Goal: Task Accomplishment & Management: Manage account settings

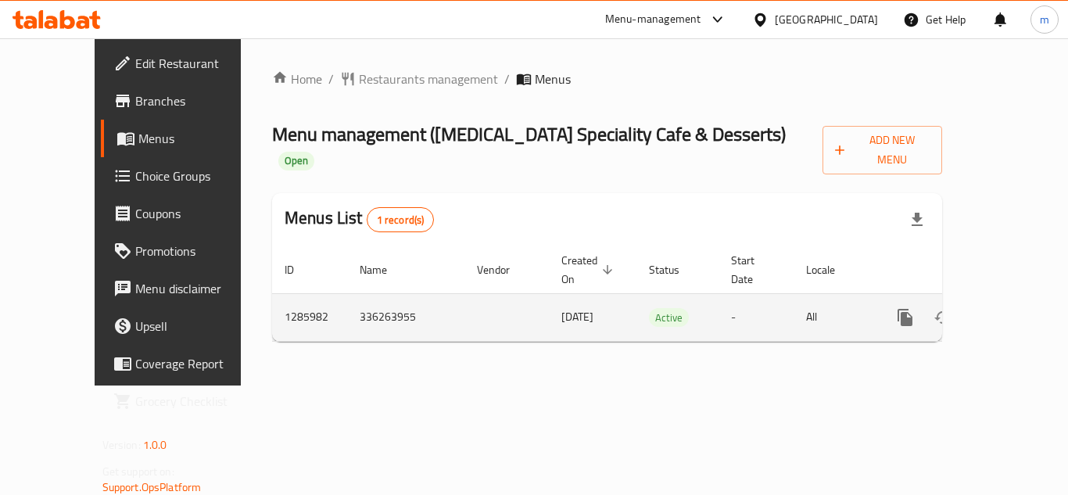
click at [475, 293] on td "enhanced table" at bounding box center [507, 317] width 84 height 48
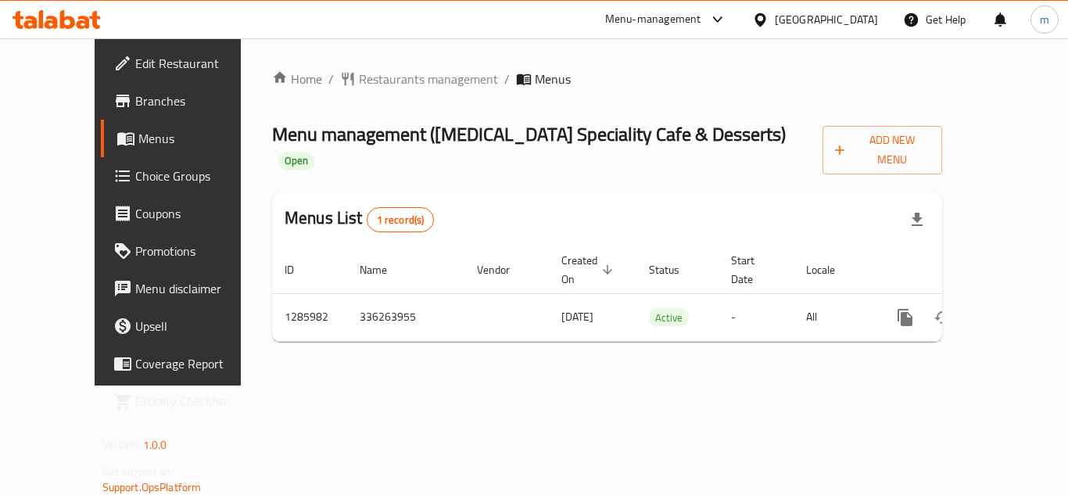
click at [84, 27] on icon at bounding box center [83, 22] width 13 height 13
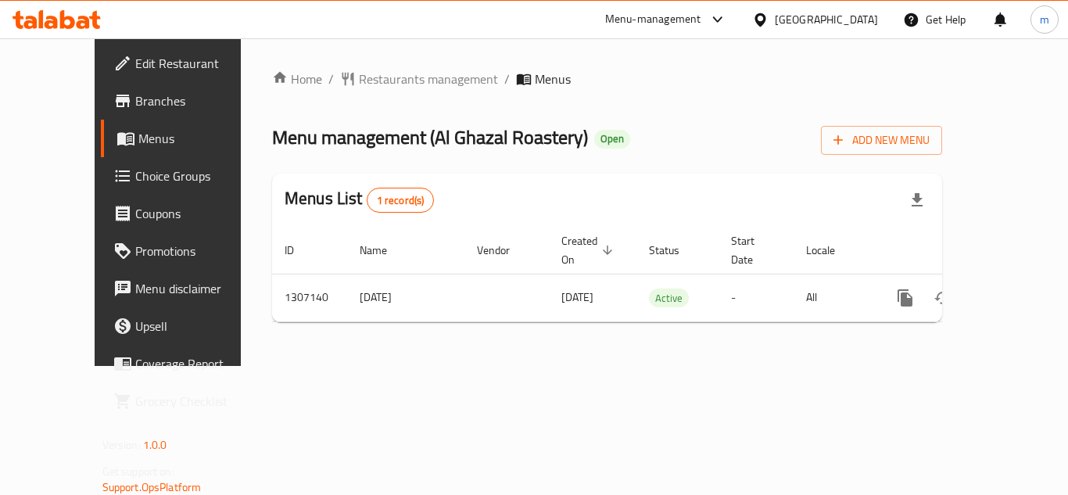
click at [79, 20] on icon at bounding box center [57, 19] width 88 height 19
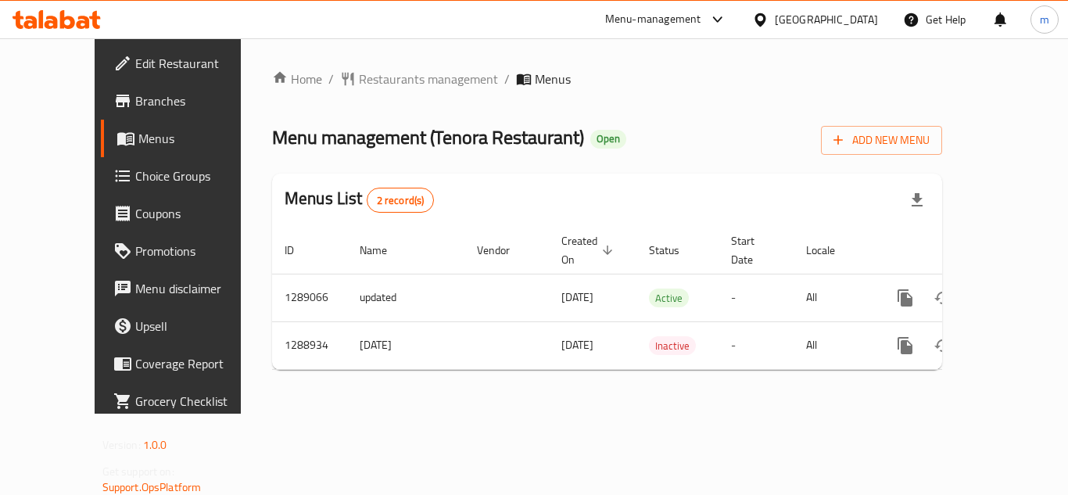
click at [69, 21] on icon at bounding box center [57, 19] width 88 height 19
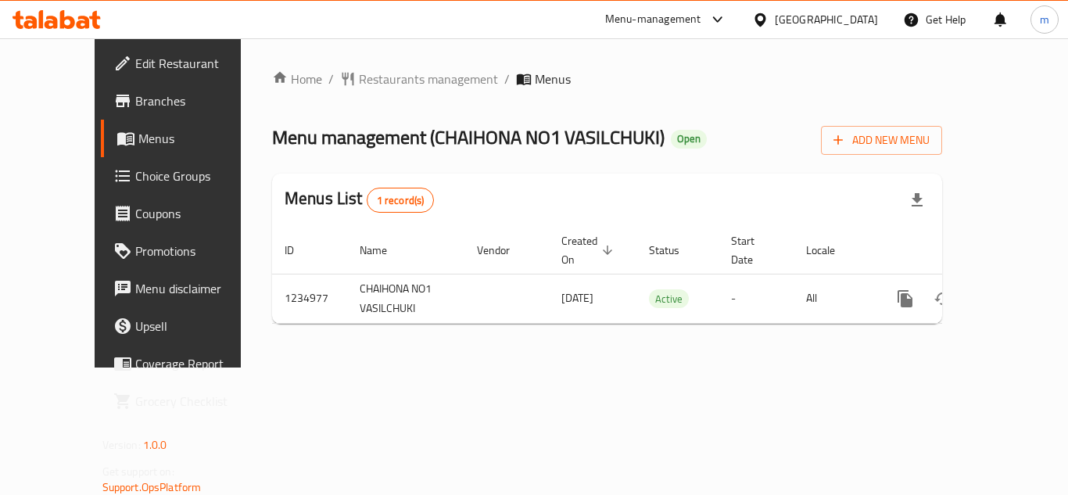
click at [52, 20] on icon at bounding box center [57, 19] width 88 height 19
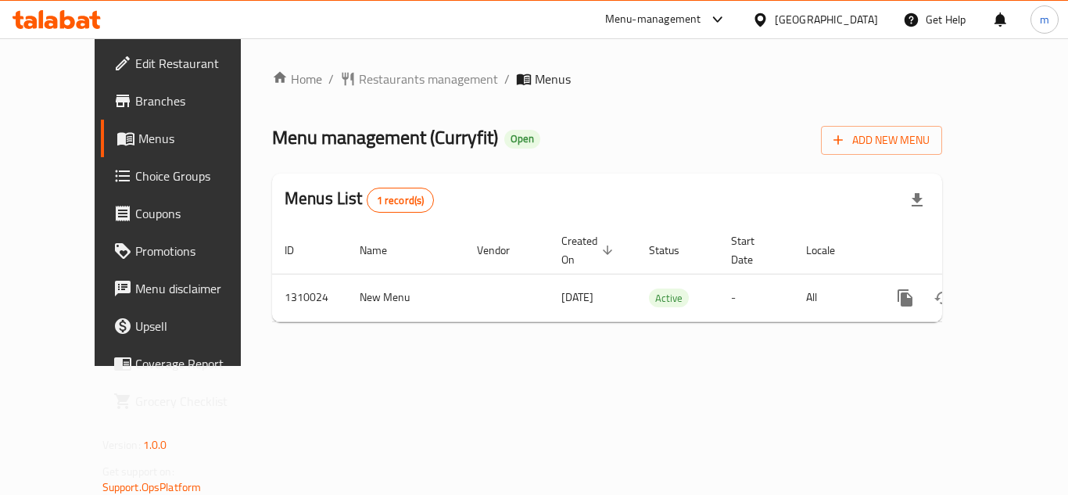
click at [472, 345] on div "Home / Restaurants management / Menus Menu management ( Curryfit ) Open Add New…" at bounding box center [607, 202] width 733 height 328
click at [48, 16] on icon at bounding box center [51, 22] width 13 height 13
click at [84, 26] on icon at bounding box center [57, 19] width 88 height 19
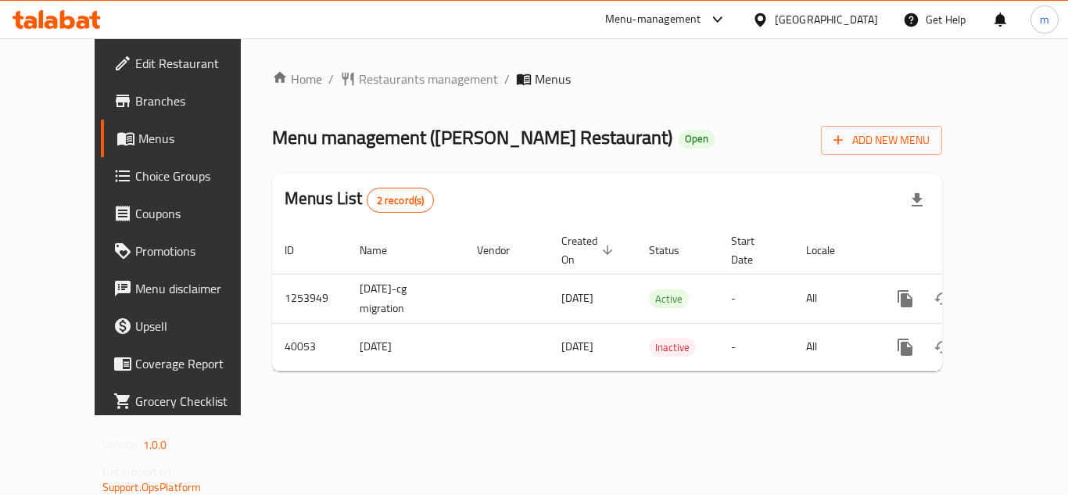
click at [61, 17] on icon at bounding box center [67, 19] width 15 height 19
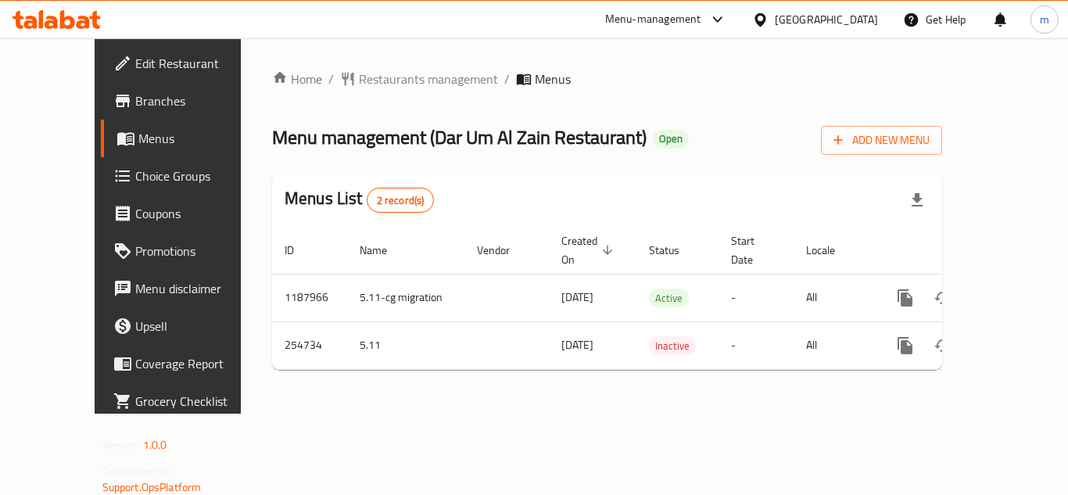
click at [75, 30] on div at bounding box center [56, 19] width 113 height 31
click at [74, 37] on div "Menu-management Qatar Get Help m" at bounding box center [534, 20] width 1068 height 38
click at [92, 16] on icon at bounding box center [57, 19] width 88 height 19
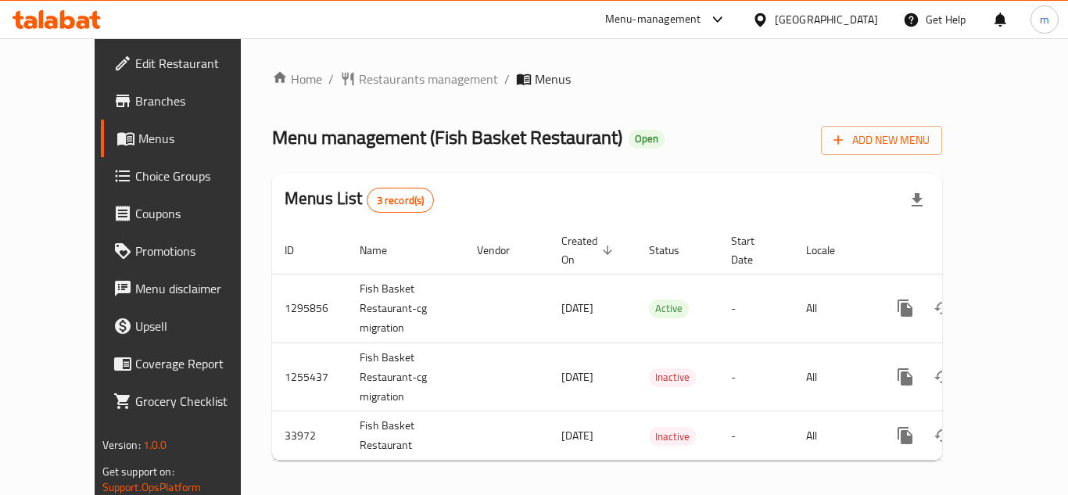
click at [49, 31] on div at bounding box center [56, 19] width 113 height 31
click at [48, 23] on icon at bounding box center [51, 22] width 13 height 13
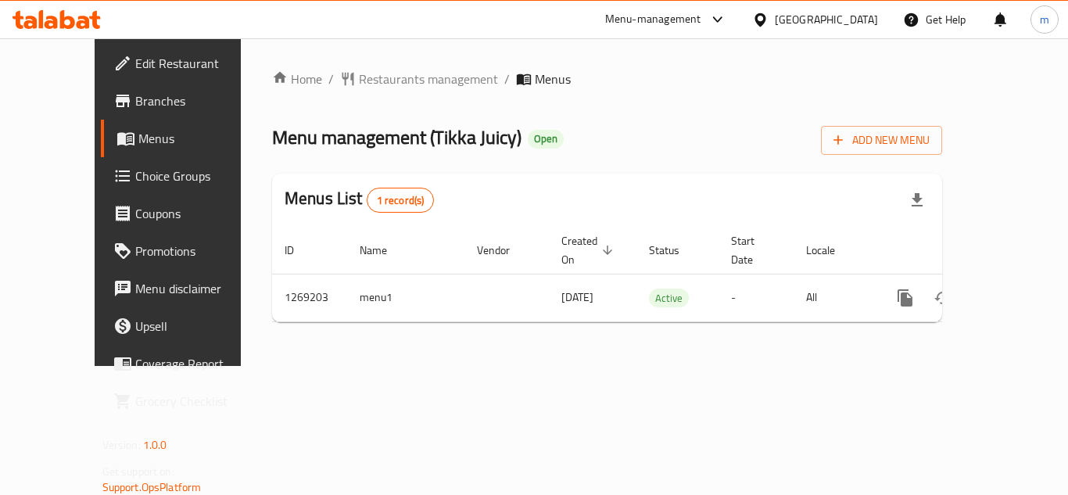
drag, startPoint x: 49, startPoint y: 3, endPoint x: 52, endPoint y: 27, distance: 23.7
click at [49, 3] on div "Menu-management Kuwait Get Help m" at bounding box center [534, 20] width 1068 height 38
click at [49, 16] on icon at bounding box center [57, 19] width 88 height 19
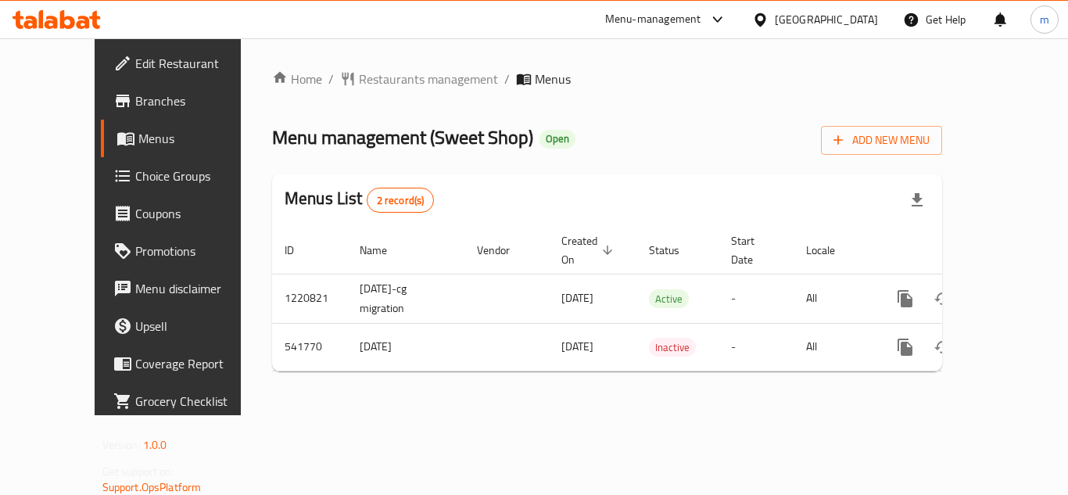
click at [46, 23] on icon at bounding box center [51, 22] width 13 height 13
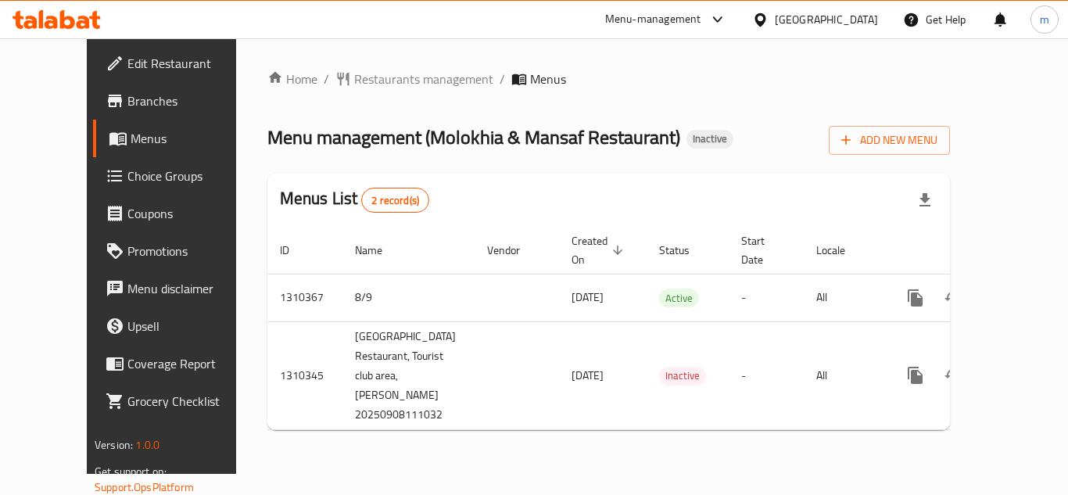
click at [127, 183] on span "Choice Groups" at bounding box center [189, 176] width 125 height 19
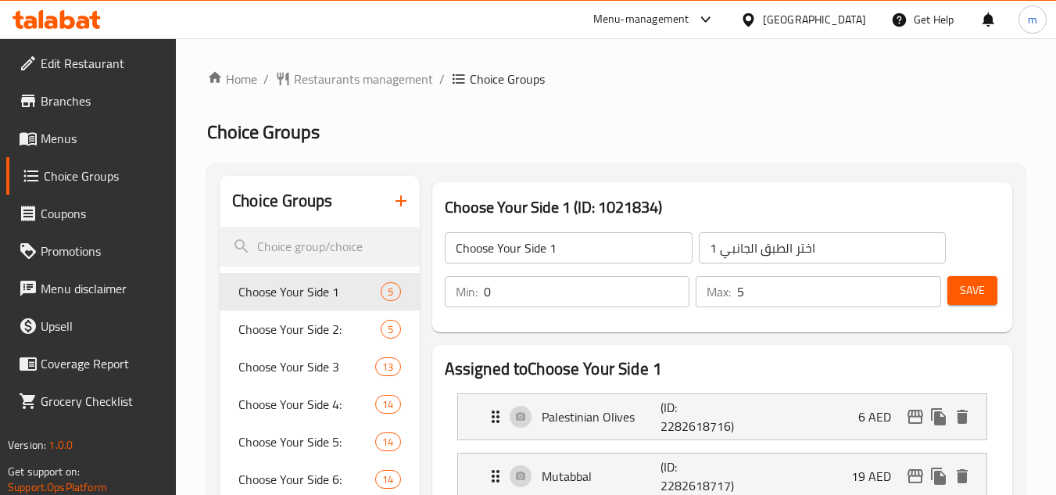
click at [70, 209] on span "Coupons" at bounding box center [103, 213] width 124 height 19
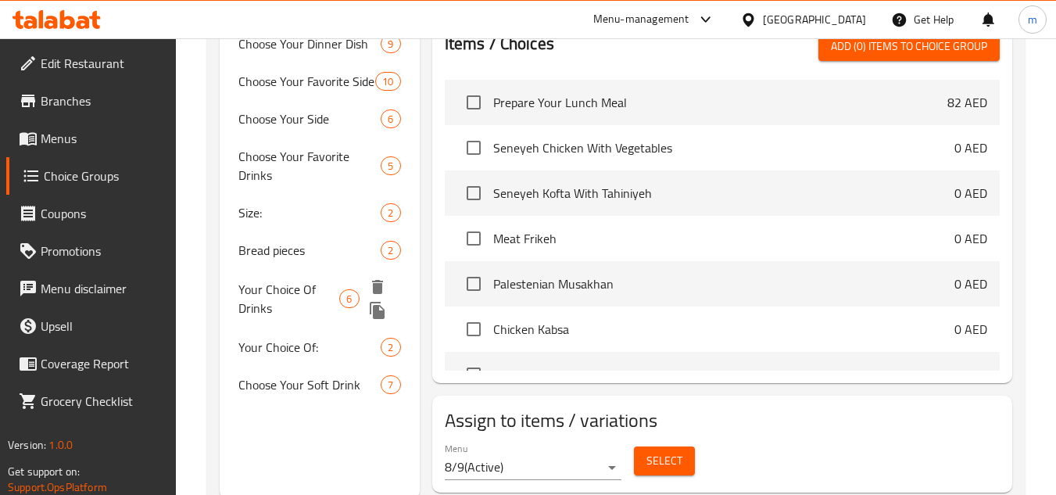
scroll to position [785, 0]
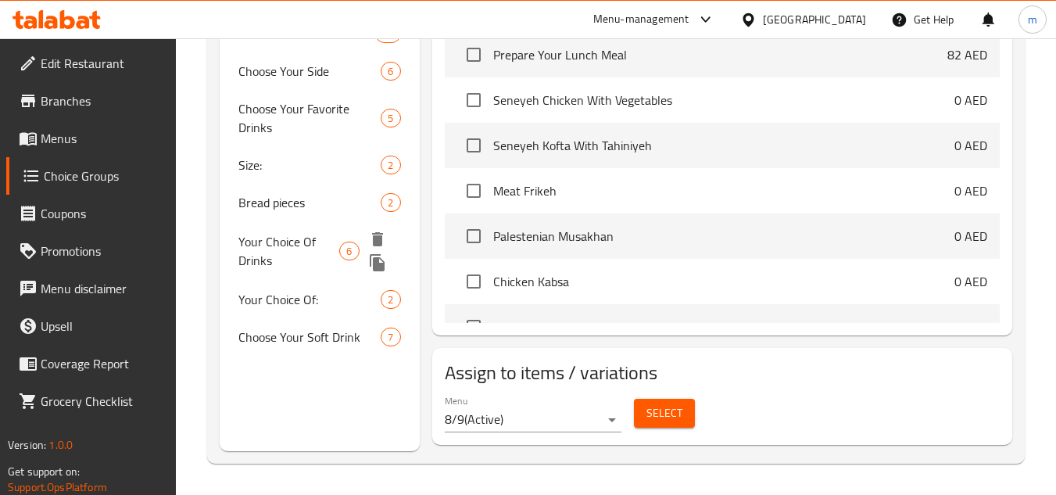
drag, startPoint x: 312, startPoint y: 241, endPoint x: 631, endPoint y: 270, distance: 320.4
click at [312, 241] on span "Your Choice Of Drinks" at bounding box center [289, 251] width 101 height 38
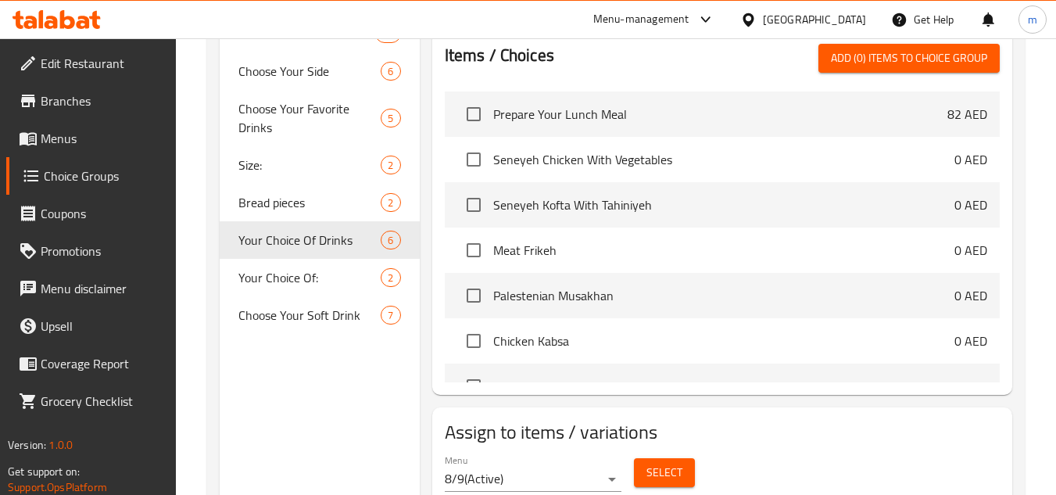
type input "Your Choice Of Drinks"
type input "اختيارك من المشروبات"
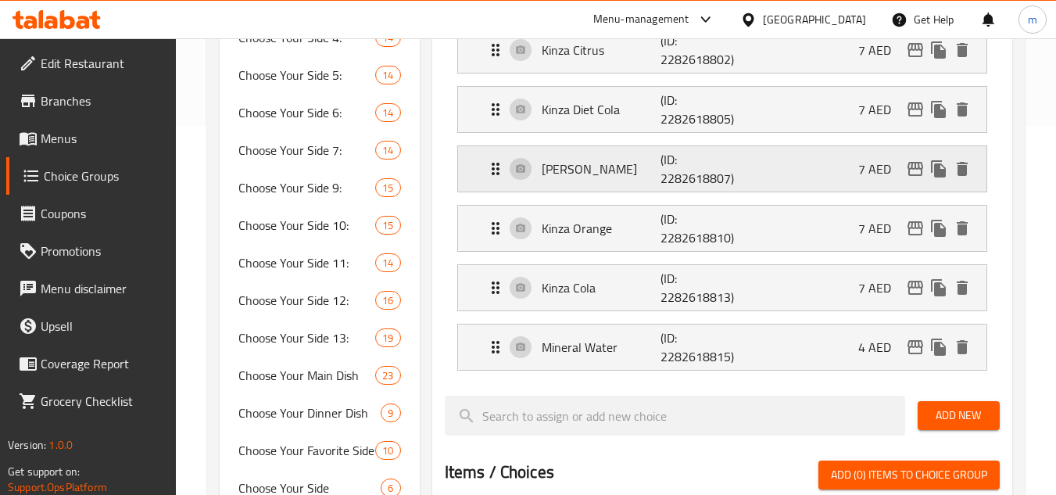
scroll to position [394, 0]
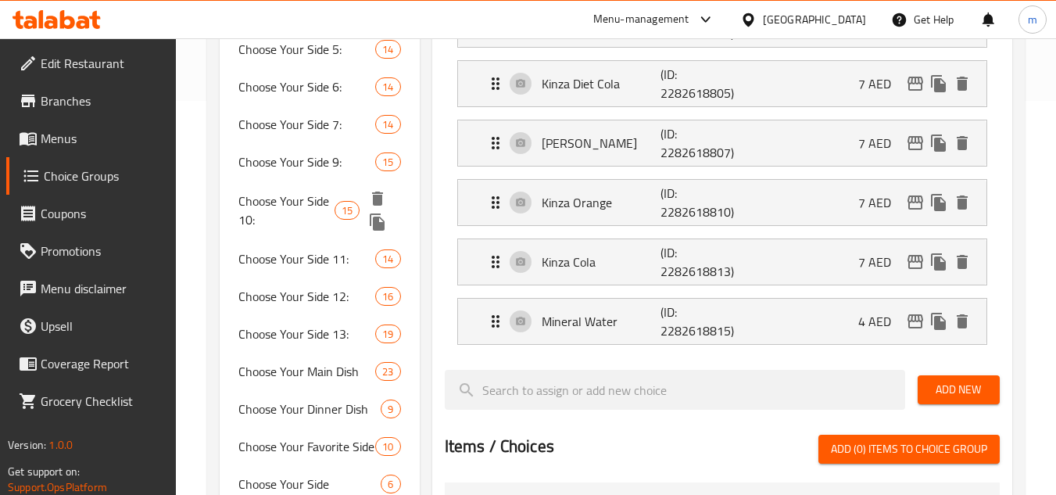
drag, startPoint x: 293, startPoint y: 200, endPoint x: 287, endPoint y: 213, distance: 14.7
click at [293, 200] on span "Choose Your Side 10:" at bounding box center [287, 211] width 96 height 38
type input "Choose Your Side 10:"
type input "اختر طبق جانبي 10:"
type input "15"
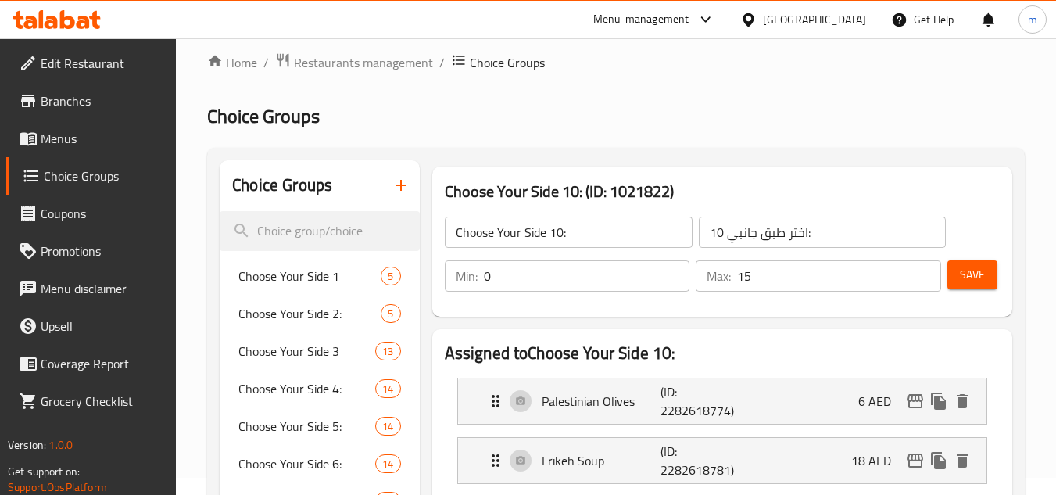
scroll to position [0, 0]
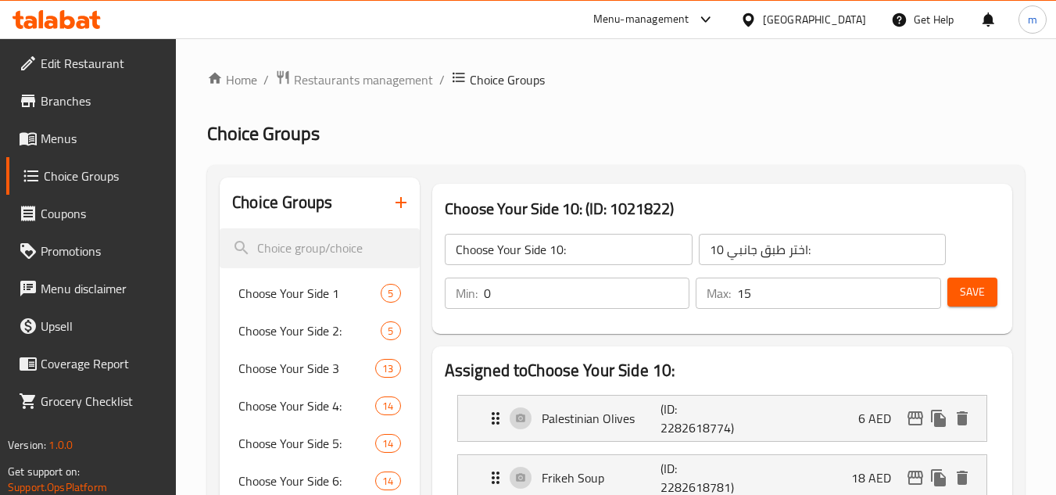
click at [79, 24] on icon at bounding box center [83, 22] width 13 height 13
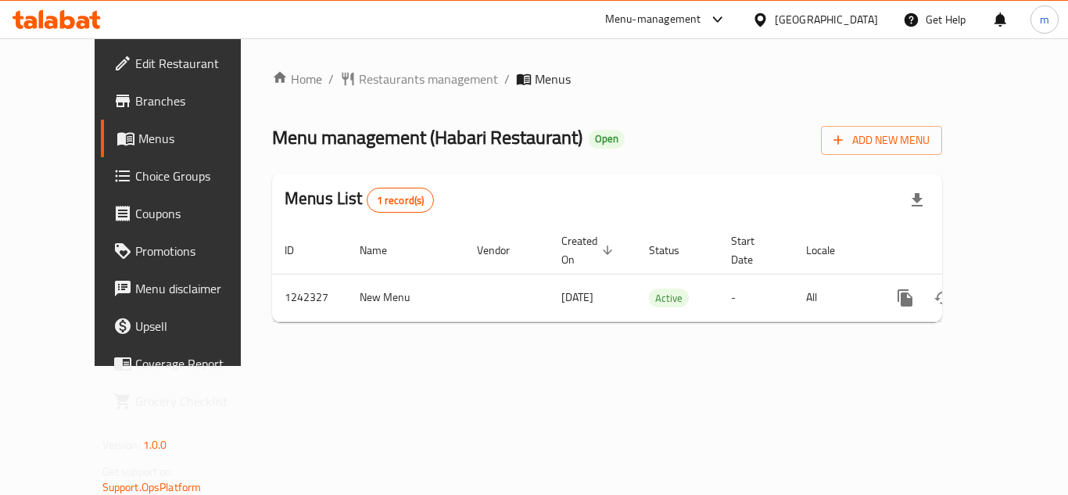
click at [76, 20] on icon at bounding box center [57, 19] width 88 height 19
click at [63, 21] on icon at bounding box center [67, 19] width 15 height 19
click at [96, 32] on div at bounding box center [56, 19] width 113 height 31
click at [88, 23] on icon at bounding box center [83, 22] width 13 height 13
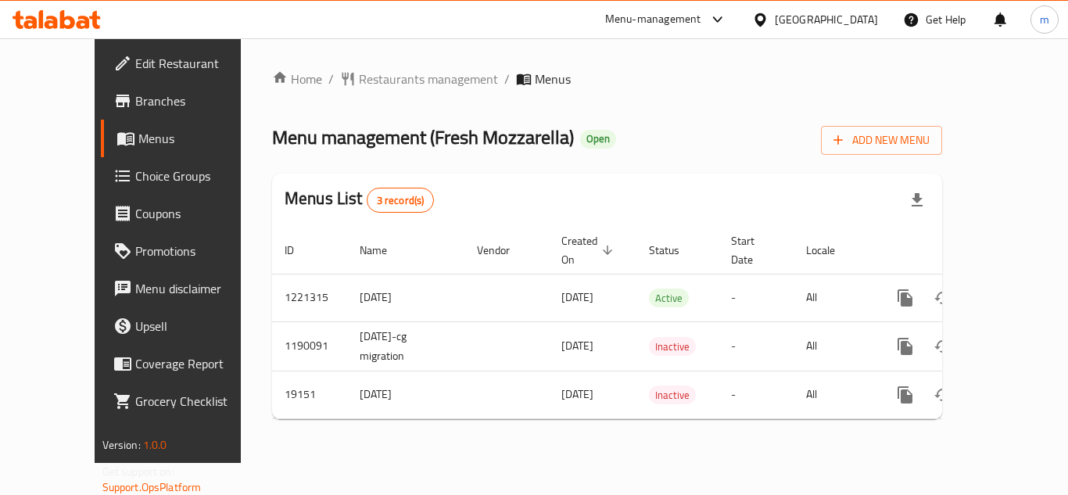
click at [54, 18] on icon at bounding box center [51, 22] width 13 height 13
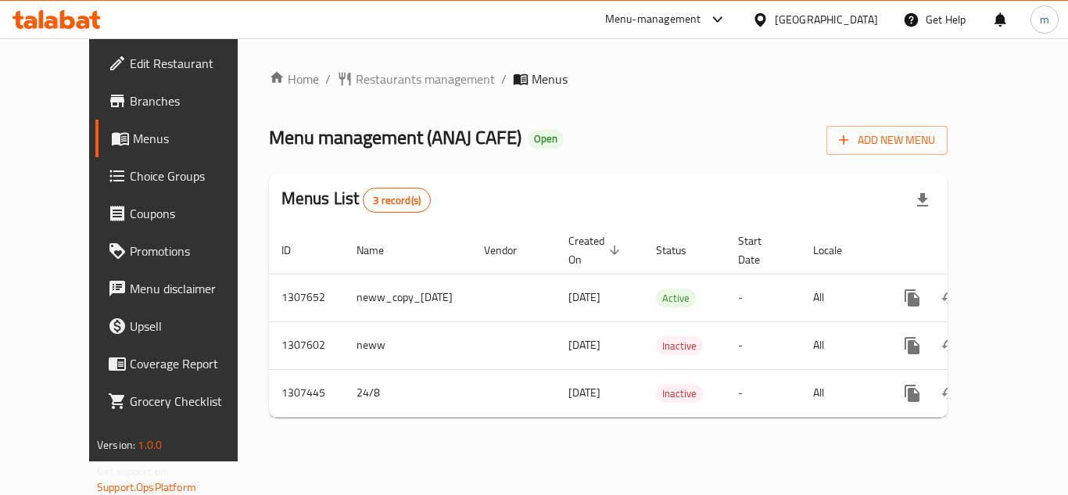
click at [58, 23] on icon at bounding box center [57, 19] width 88 height 19
